Goal: Task Accomplishment & Management: Use online tool/utility

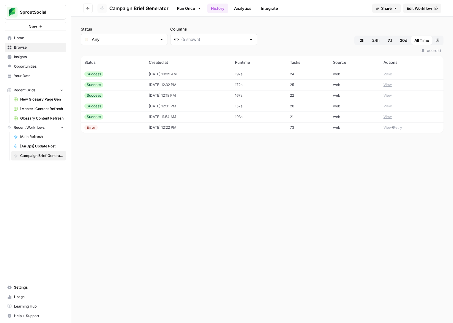
click at [91, 10] on button "Go back" at bounding box center [87, 8] width 9 height 9
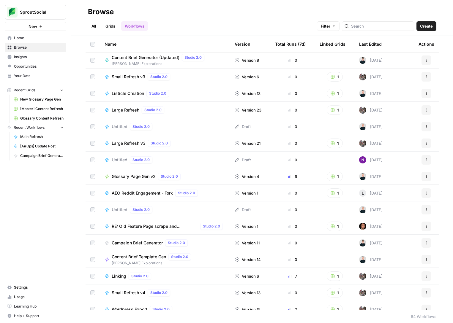
scroll to position [565, 0]
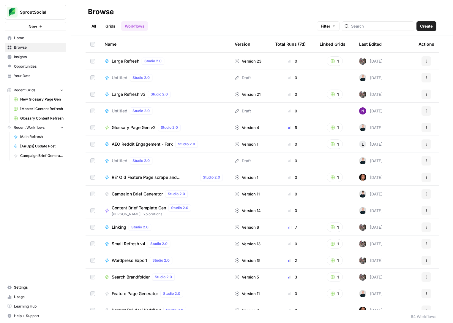
click at [146, 127] on span "Glossary Page Gen v2" at bounding box center [134, 128] width 44 height 6
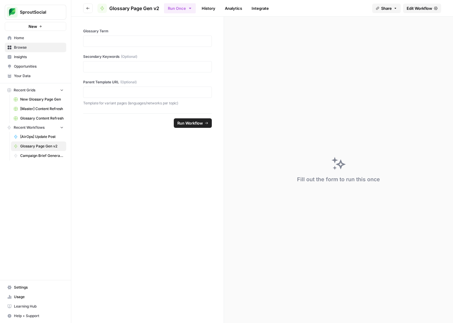
click at [425, 7] on span "Edit Workflow" at bounding box center [419, 8] width 26 height 6
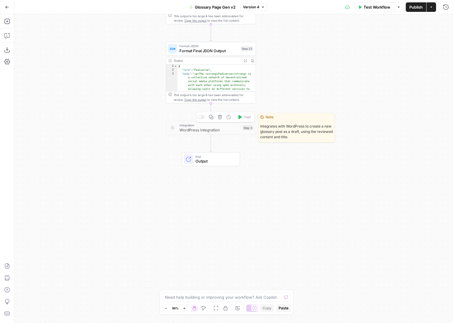
click at [226, 129] on span "WordPress Integration" at bounding box center [209, 130] width 61 height 6
click at [220, 118] on icon "button" at bounding box center [219, 117] width 5 height 5
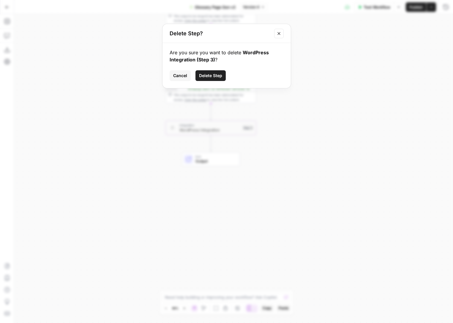
click at [210, 74] on span "Delete Step" at bounding box center [210, 76] width 23 height 6
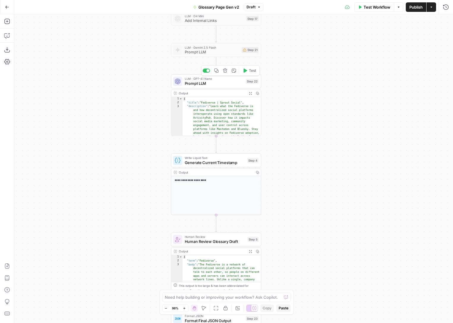
click at [220, 86] on span "Prompt LLM" at bounding box center [214, 83] width 59 height 6
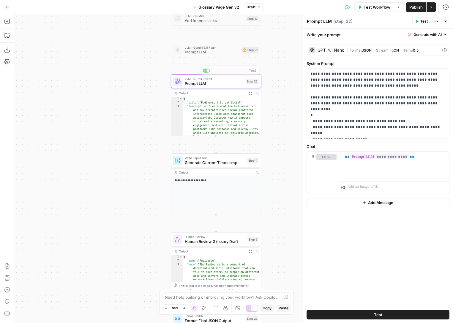
click at [285, 83] on div "true false Workflow Set Inputs Inputs LLM · Gemini Flash Lite 2.0 Simplify Sear…" at bounding box center [233, 168] width 438 height 309
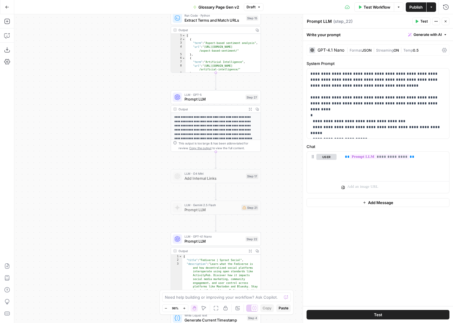
click at [7, 7] on icon "button" at bounding box center [7, 7] width 4 height 3
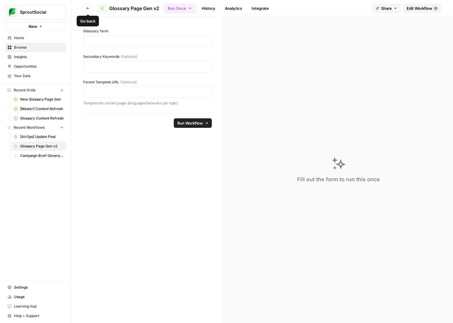
click at [88, 7] on icon "button" at bounding box center [88, 9] width 4 height 4
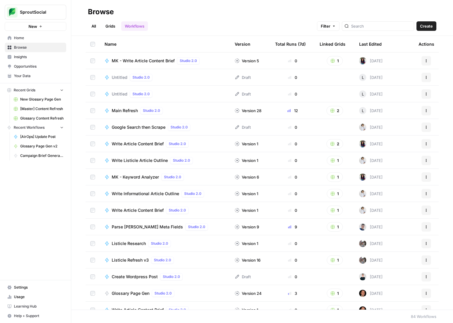
click at [111, 25] on link "Grids" at bounding box center [110, 25] width 17 height 9
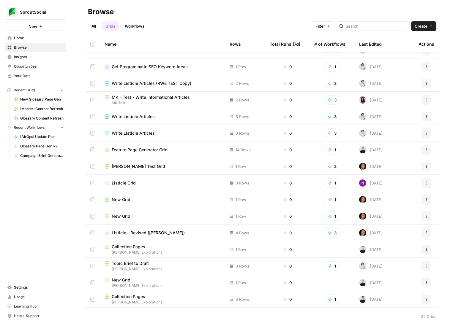
scroll to position [120, 0]
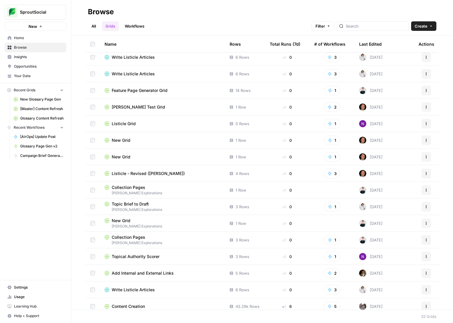
click at [134, 187] on span "Collection Pages" at bounding box center [129, 188] width 34 height 6
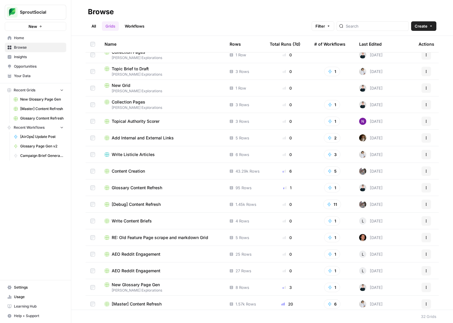
scroll to position [275, 0]
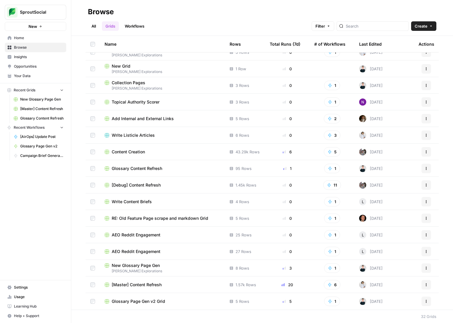
click at [150, 168] on span "Glossary Content Refresh" at bounding box center [137, 169] width 50 height 6
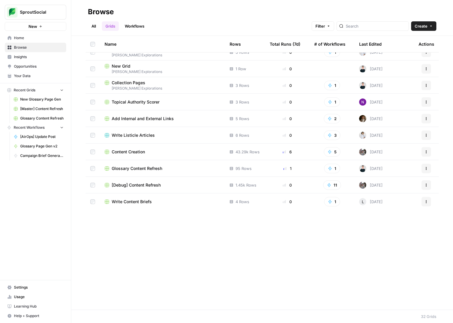
scroll to position [0, 0]
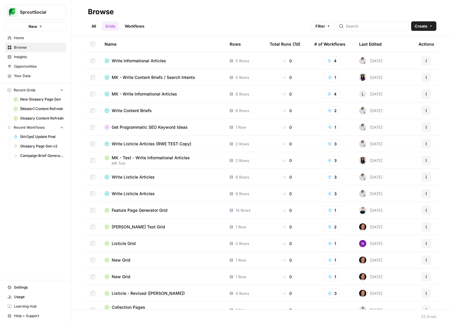
click at [334, 23] on button "Filter" at bounding box center [322, 25] width 23 height 9
click at [270, 53] on button "Add Filter" at bounding box center [244, 53] width 199 height 8
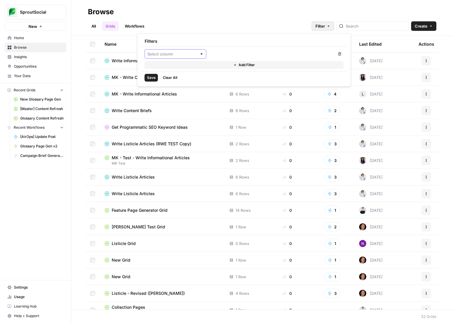
click at [180, 55] on input "text" at bounding box center [172, 54] width 50 height 6
click at [187, 101] on span "Last Edited By" at bounding box center [177, 101] width 43 height 6
type input "Last Edited By"
click at [227, 52] on input "text" at bounding box center [268, 54] width 114 height 6
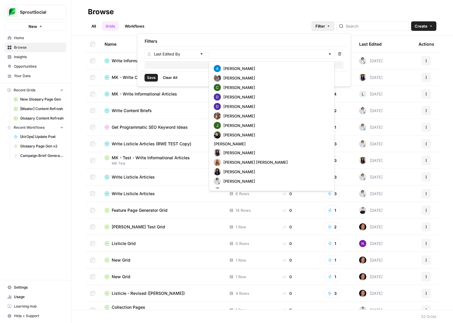
scroll to position [64, 0]
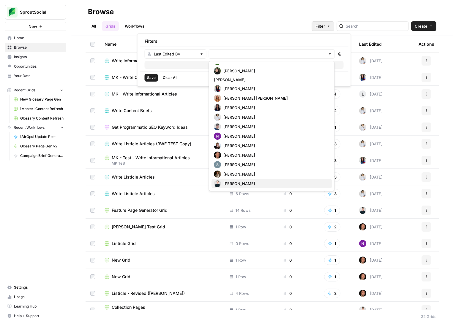
click at [246, 185] on span "Stanton Valentino" at bounding box center [275, 184] width 104 height 6
type input "Stanton Valentino"
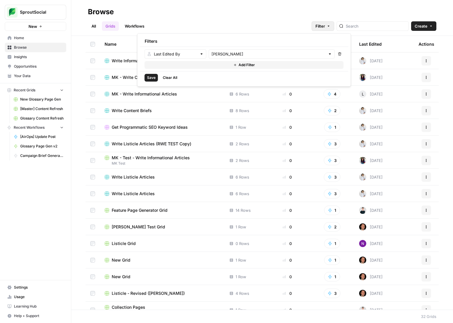
click at [151, 77] on span "Save" at bounding box center [151, 77] width 9 height 5
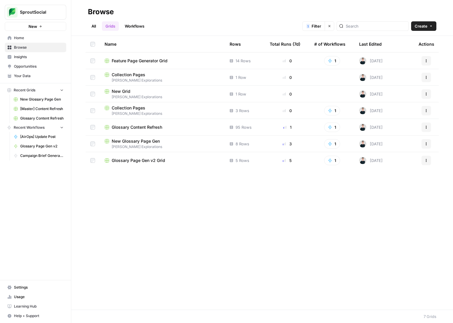
click at [125, 93] on span "New Grid" at bounding box center [121, 91] width 19 height 6
click at [144, 25] on link "Workflows" at bounding box center [134, 25] width 27 height 9
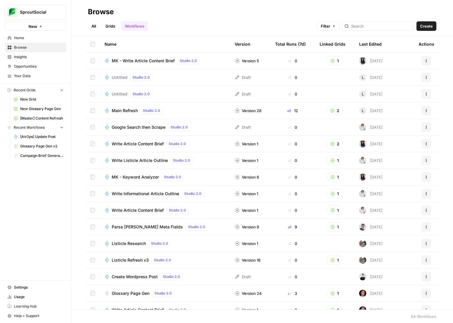
click at [335, 28] on icon "button" at bounding box center [334, 26] width 4 height 4
click at [312, 53] on button "Add Filter" at bounding box center [249, 53] width 199 height 8
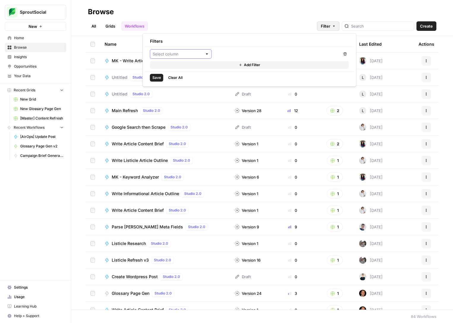
click at [194, 55] on input "text" at bounding box center [178, 54] width 50 height 6
click at [192, 100] on span "Last Edited By" at bounding box center [182, 101] width 43 height 6
type input "Last Edited By"
click at [229, 50] on div at bounding box center [277, 53] width 126 height 9
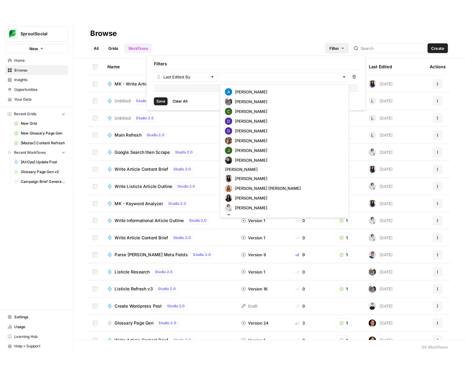
scroll to position [64, 0]
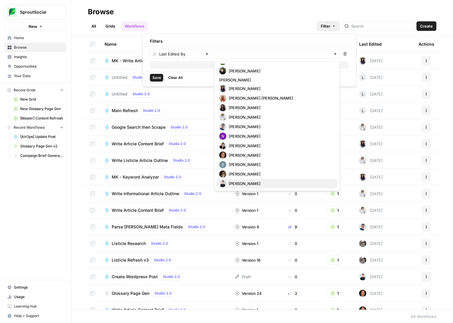
click at [247, 182] on span "Stanton Valentino" at bounding box center [281, 184] width 104 height 6
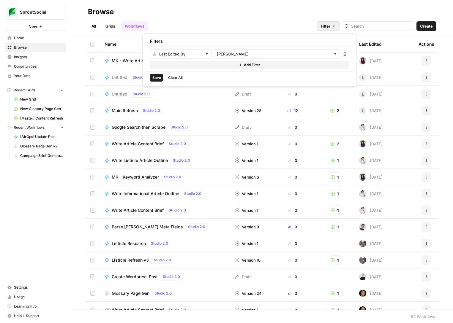
type input "Stanton Valentino"
click at [157, 79] on span "Save" at bounding box center [156, 77] width 9 height 5
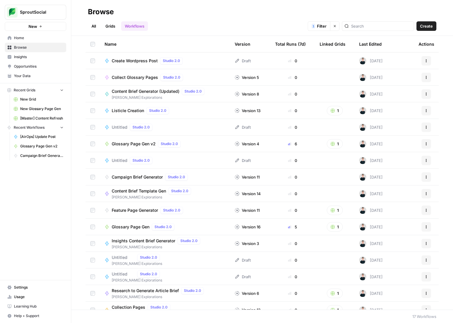
click at [146, 208] on span "Feature Page Generator" at bounding box center [135, 210] width 46 height 6
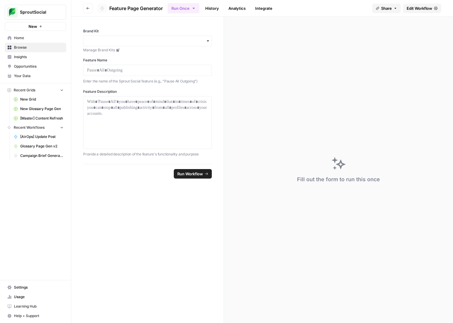
click at [87, 8] on icon "button" at bounding box center [87, 8] width 3 height 2
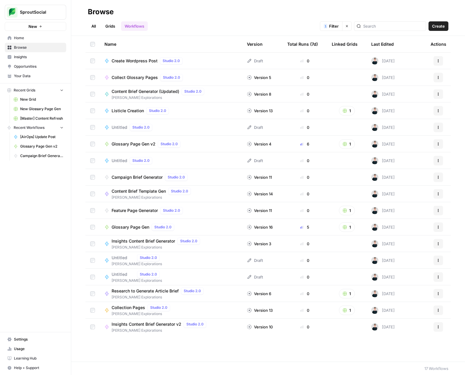
drag, startPoint x: 383, startPoint y: 345, endPoint x: 412, endPoint y: 331, distance: 31.6
click at [412, 323] on div "Name Version Total Runs (7d) Linked Grids Last Edited Actions Create Wordpress …" at bounding box center [268, 199] width 394 height 326
click at [413, 323] on div "Name Version Total Runs (7d) Linked Grids Last Edited Actions Create Wordpress …" at bounding box center [268, 199] width 394 height 326
drag, startPoint x: 413, startPoint y: 351, endPoint x: 82, endPoint y: 10, distance: 475.6
click at [82, 10] on div "Browse All Grids Workflows 1 Filter Clear filters Create Name Version Total Run…" at bounding box center [268, 187] width 394 height 375
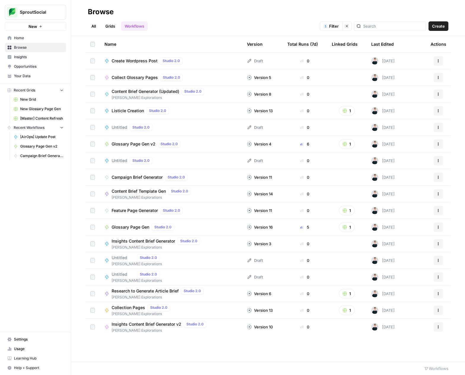
click at [82, 10] on header "Browse All Grids Workflows 1 Filter Clear filters Create" at bounding box center [268, 18] width 394 height 36
drag, startPoint x: 82, startPoint y: 10, endPoint x: 411, endPoint y: 331, distance: 459.6
click at [411, 323] on div "Browse All Grids Workflows 1 Filter Clear filters Create Name Version Total Run…" at bounding box center [268, 187] width 394 height 375
click at [402, 323] on div "Name Version Total Runs (7d) Linked Grids Last Edited Actions Create Wordpress …" at bounding box center [268, 199] width 394 height 326
click at [160, 241] on span "Insights Content Brief Generator" at bounding box center [144, 241] width 64 height 6
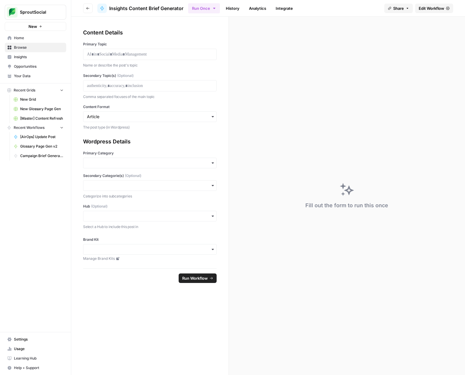
click at [234, 11] on link "History" at bounding box center [232, 8] width 21 height 9
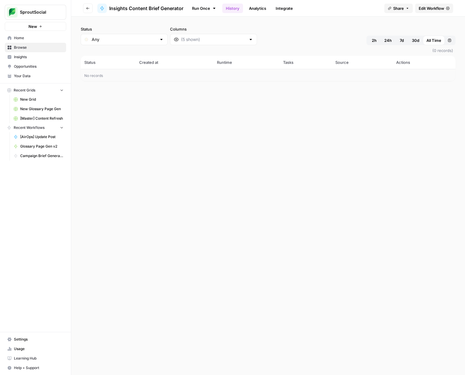
click at [86, 11] on button "Go back" at bounding box center [87, 8] width 9 height 9
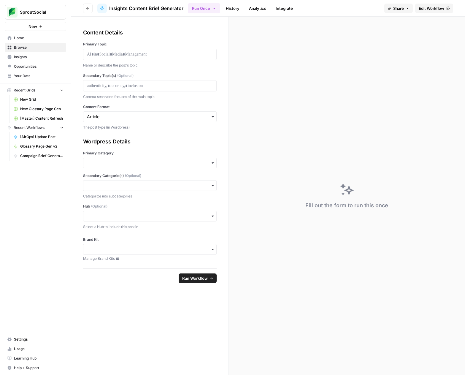
click at [86, 11] on button "Go back" at bounding box center [87, 8] width 9 height 9
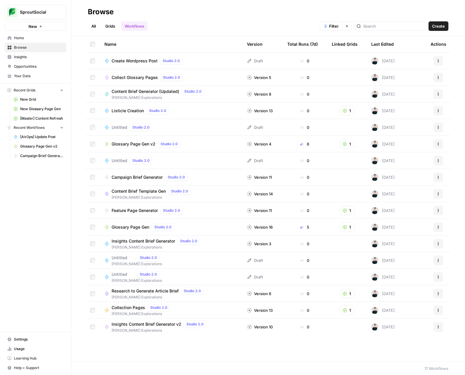
click at [152, 240] on span "Insights Content Brief Generator" at bounding box center [144, 241] width 64 height 6
click at [109, 25] on link "Grids" at bounding box center [110, 25] width 17 height 9
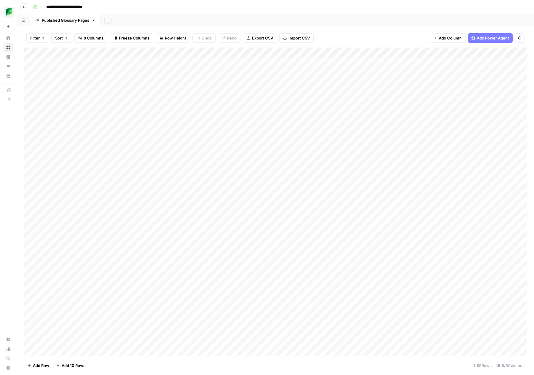
click at [24, 9] on icon "button" at bounding box center [25, 7] width 4 height 4
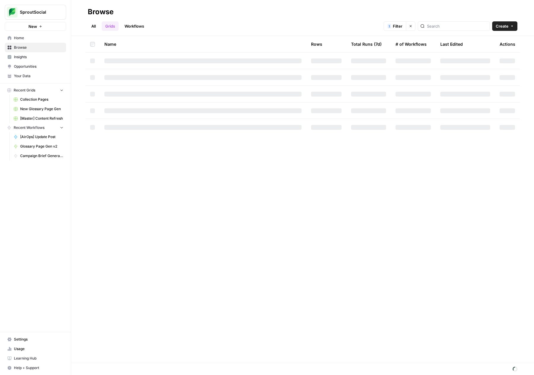
click at [128, 25] on link "Workflows" at bounding box center [134, 25] width 27 height 9
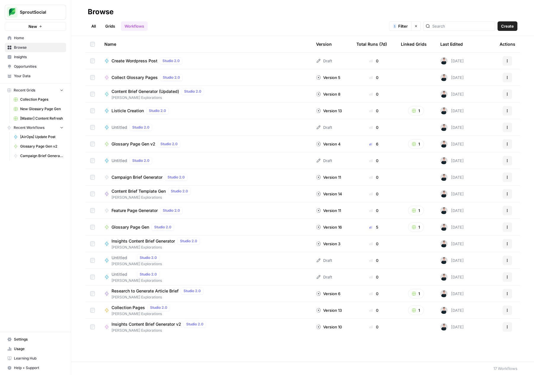
click at [132, 60] on span "Create Wordpress Post" at bounding box center [135, 61] width 46 height 6
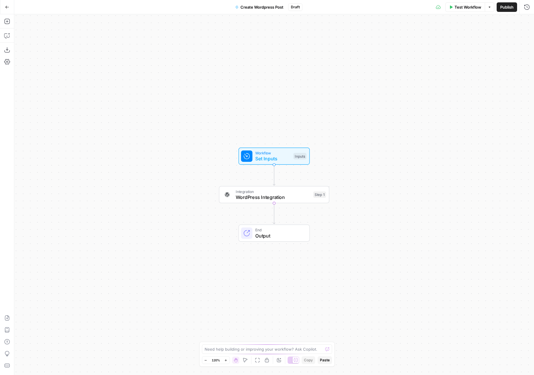
click at [263, 194] on span "WordPress Integration" at bounding box center [273, 196] width 75 height 7
type input "WordPress 1"
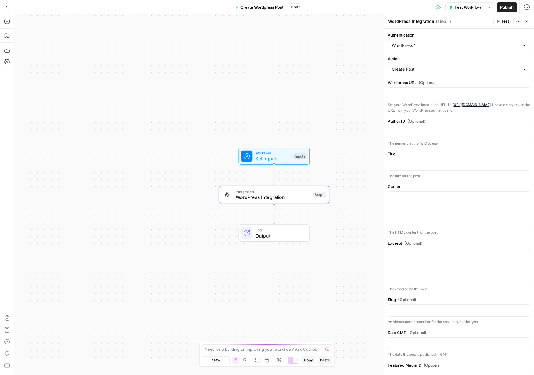
click at [329, 265] on div "Workflow Set Inputs Inputs Integration WordPress Integration Step 1 End Output" at bounding box center [274, 194] width 520 height 361
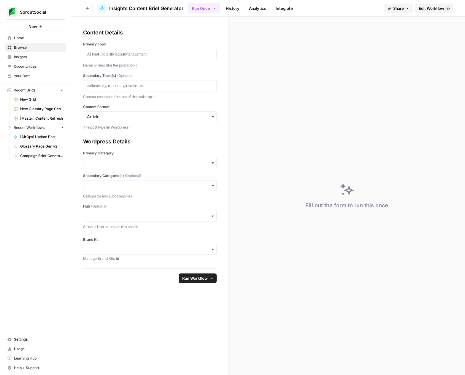
click at [222, 115] on div "Content Details Primary Topic Name or describe the post's topic Secondary Topic…" at bounding box center [149, 143] width 157 height 252
click at [211, 118] on icon "button" at bounding box center [212, 116] width 5 height 5
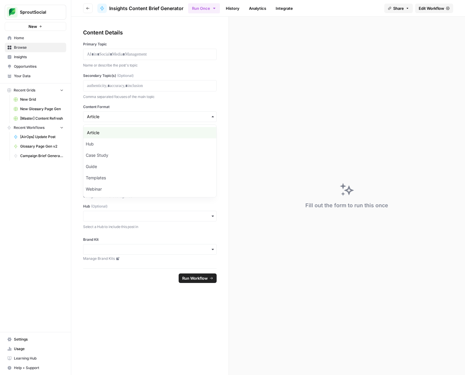
click at [225, 120] on div "Content Details Primary Topic Name or describe the post's topic Secondary Topic…" at bounding box center [149, 143] width 157 height 252
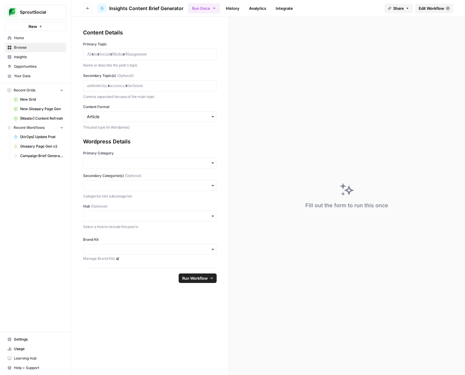
click at [228, 119] on div "Content Details Primary Topic Name or describe the post's topic Secondary Topic…" at bounding box center [149, 143] width 157 height 252
click at [229, 122] on form "Content Details Primary Topic Name or describe the post's topic Secondary Topic…" at bounding box center [150, 196] width 158 height 358
click at [230, 132] on div "Fill out the form to run this once" at bounding box center [347, 196] width 236 height 358
click at [207, 33] on div "Content Details" at bounding box center [150, 32] width 134 height 8
click at [89, 9] on icon "button" at bounding box center [88, 9] width 4 height 4
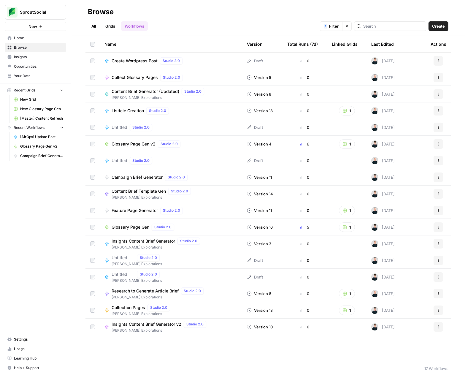
click at [150, 175] on span "Campaign Brief Generator" at bounding box center [137, 177] width 51 height 6
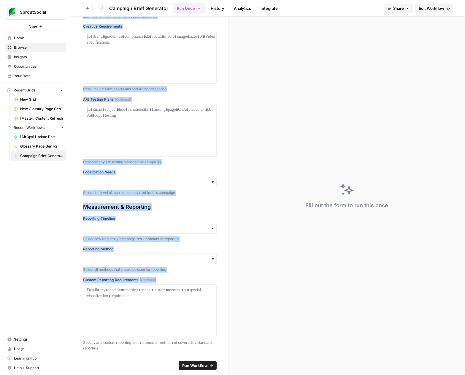
scroll to position [875, 0]
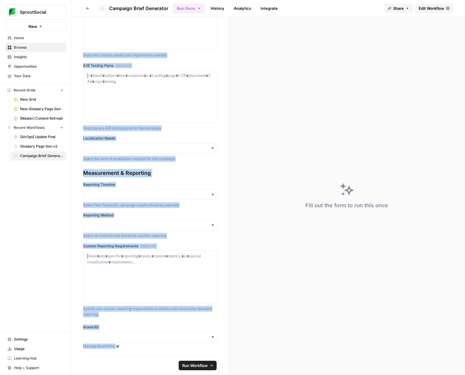
drag, startPoint x: 83, startPoint y: 32, endPoint x: 173, endPoint y: 357, distance: 337.3
click at [173, 357] on form "Basic Campaign Information Campaign Name Enter a clear, descriptive name for yo…" at bounding box center [150, 196] width 158 height 358
click at [154, 346] on link "Manage Brand Kits" at bounding box center [150, 345] width 134 height 5
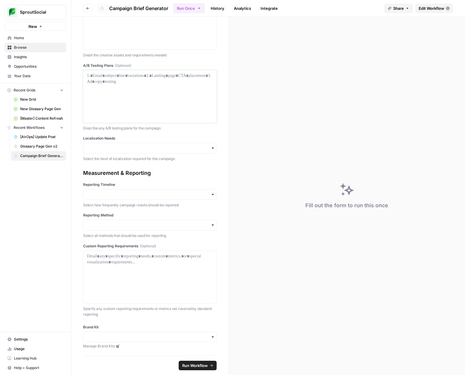
click at [191, 93] on div at bounding box center [150, 96] width 126 height 47
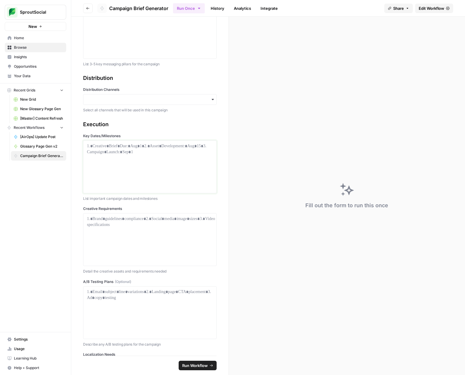
click at [155, 161] on div at bounding box center [150, 166] width 126 height 47
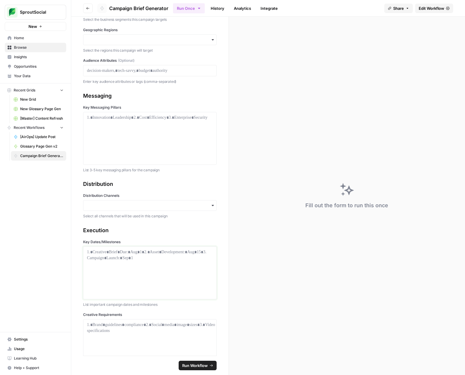
scroll to position [519, 0]
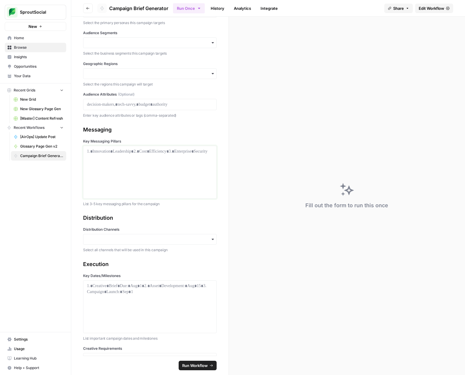
click at [153, 168] on div at bounding box center [150, 171] width 126 height 47
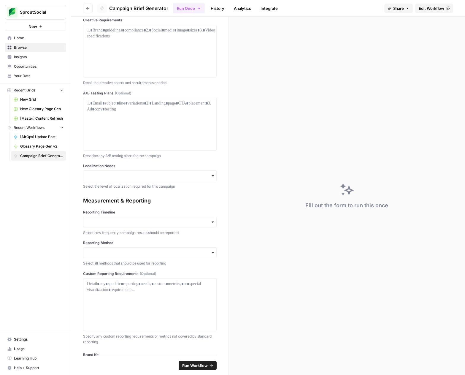
scroll to position [875, 0]
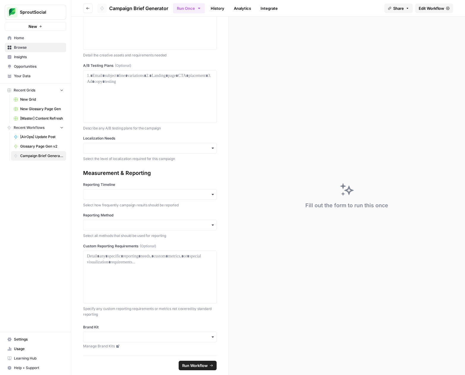
click at [221, 8] on link "History" at bounding box center [217, 8] width 21 height 9
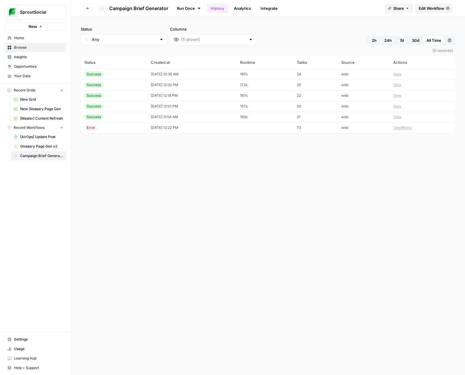
click at [399, 75] on button "View" at bounding box center [397, 74] width 8 height 5
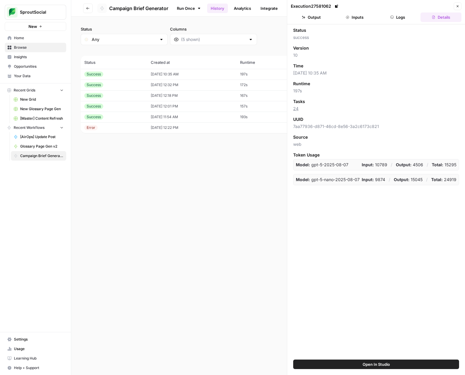
click at [316, 16] on button "Output" at bounding box center [311, 16] width 41 height 9
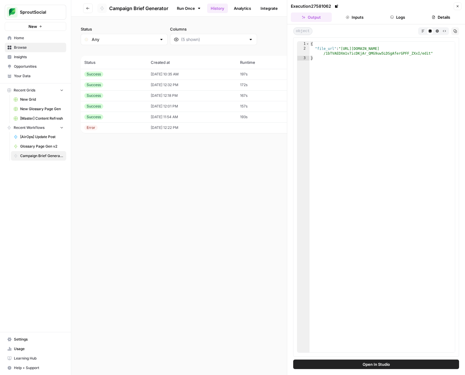
type textarea "**********"
drag, startPoint x: 342, startPoint y: 48, endPoint x: 430, endPoint y: 54, distance: 87.5
click at [430, 54] on div "{ "file_url" : "[URL][DOMAIN_NAME] /1bTVAEDXm1v7icDKjAr_QMG9uw5LDSgAferGPFF_ZXx…" at bounding box center [382, 202] width 145 height 320
